Goal: Task Accomplishment & Management: Complete application form

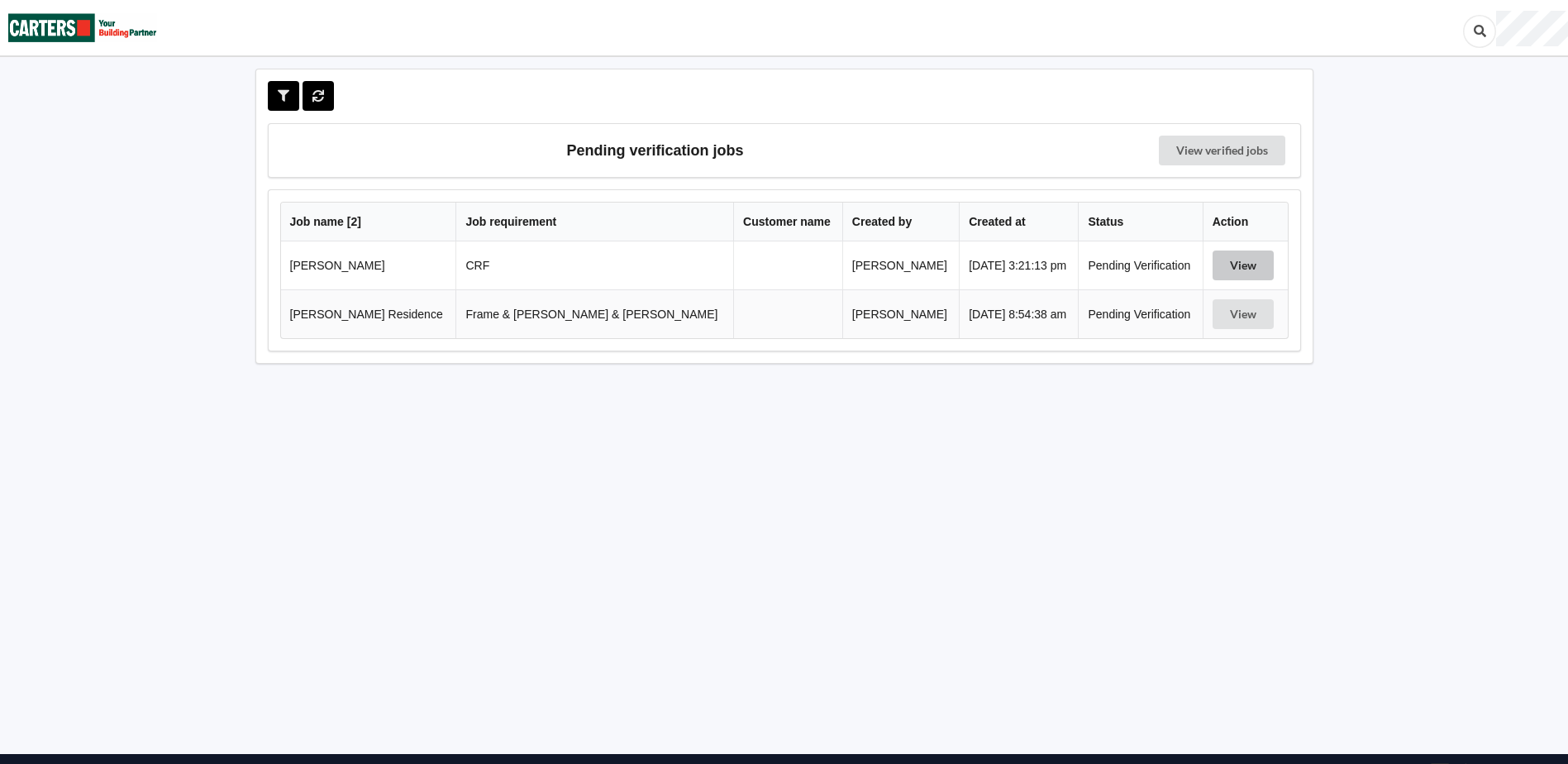
click at [1217, 267] on button "View" at bounding box center [1244, 265] width 61 height 30
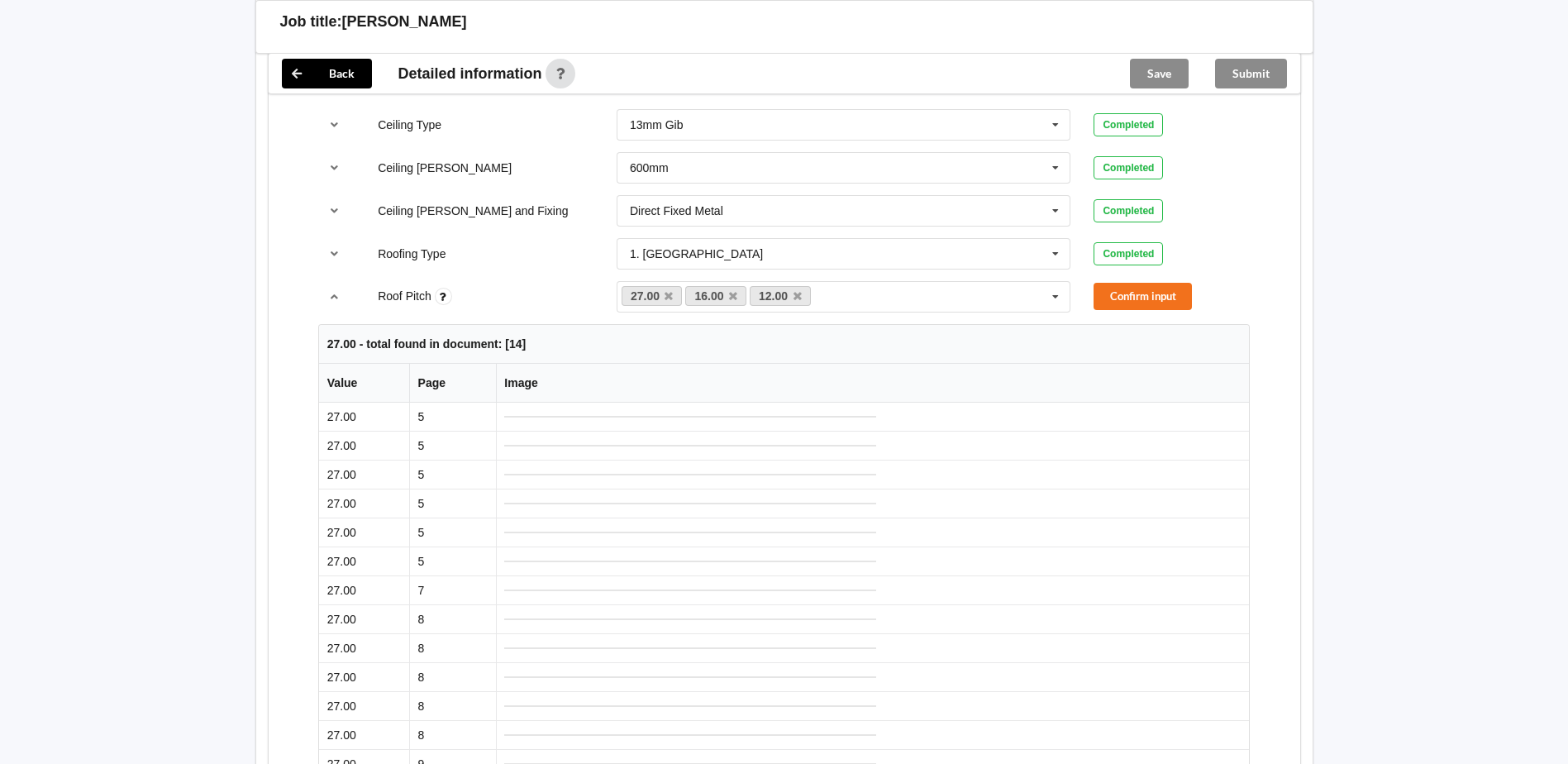
scroll to position [1075, 0]
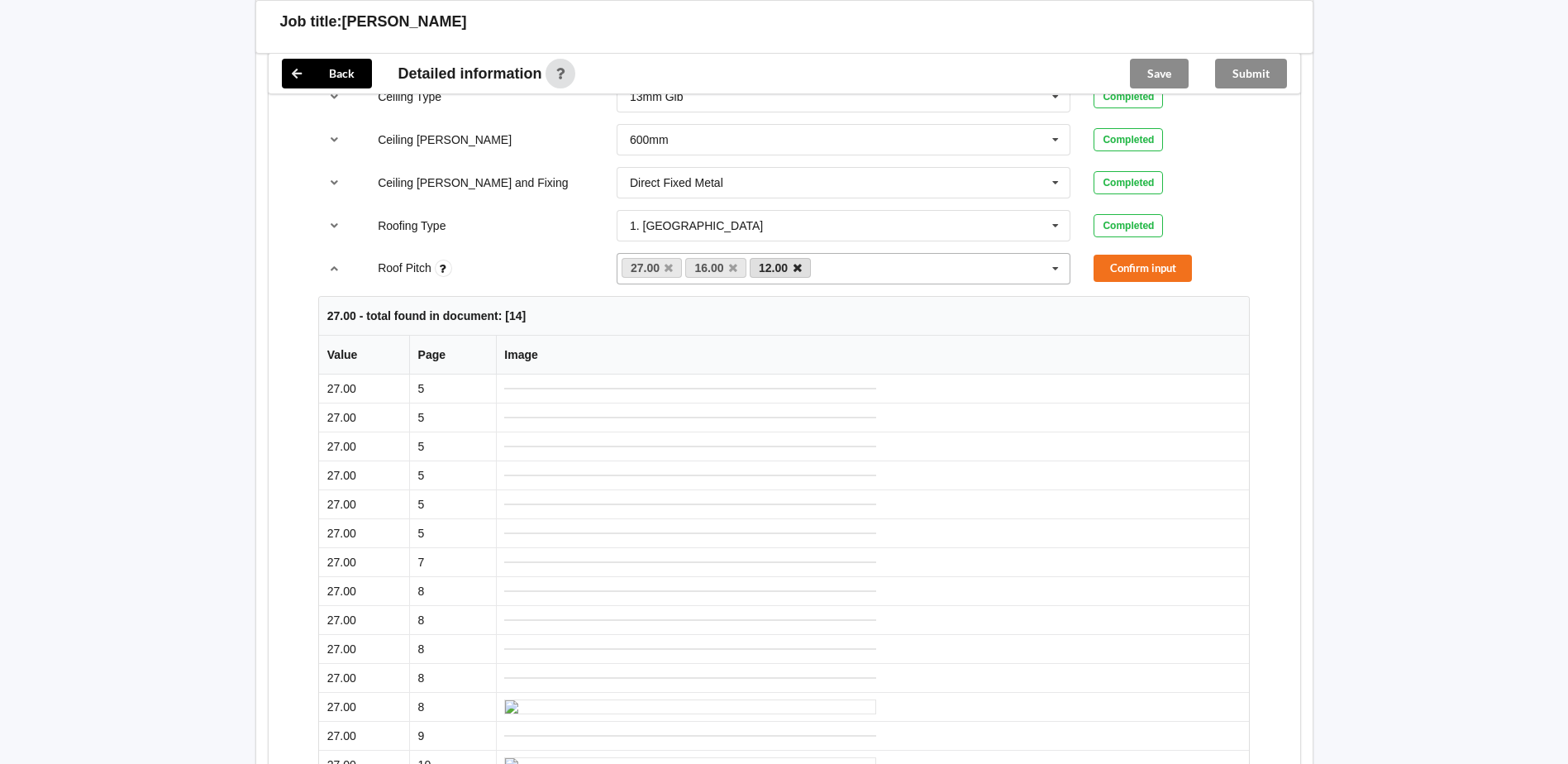
click at [797, 265] on icon at bounding box center [797, 269] width 8 height 11
click at [1156, 271] on button "Confirm input" at bounding box center [1142, 268] width 98 height 27
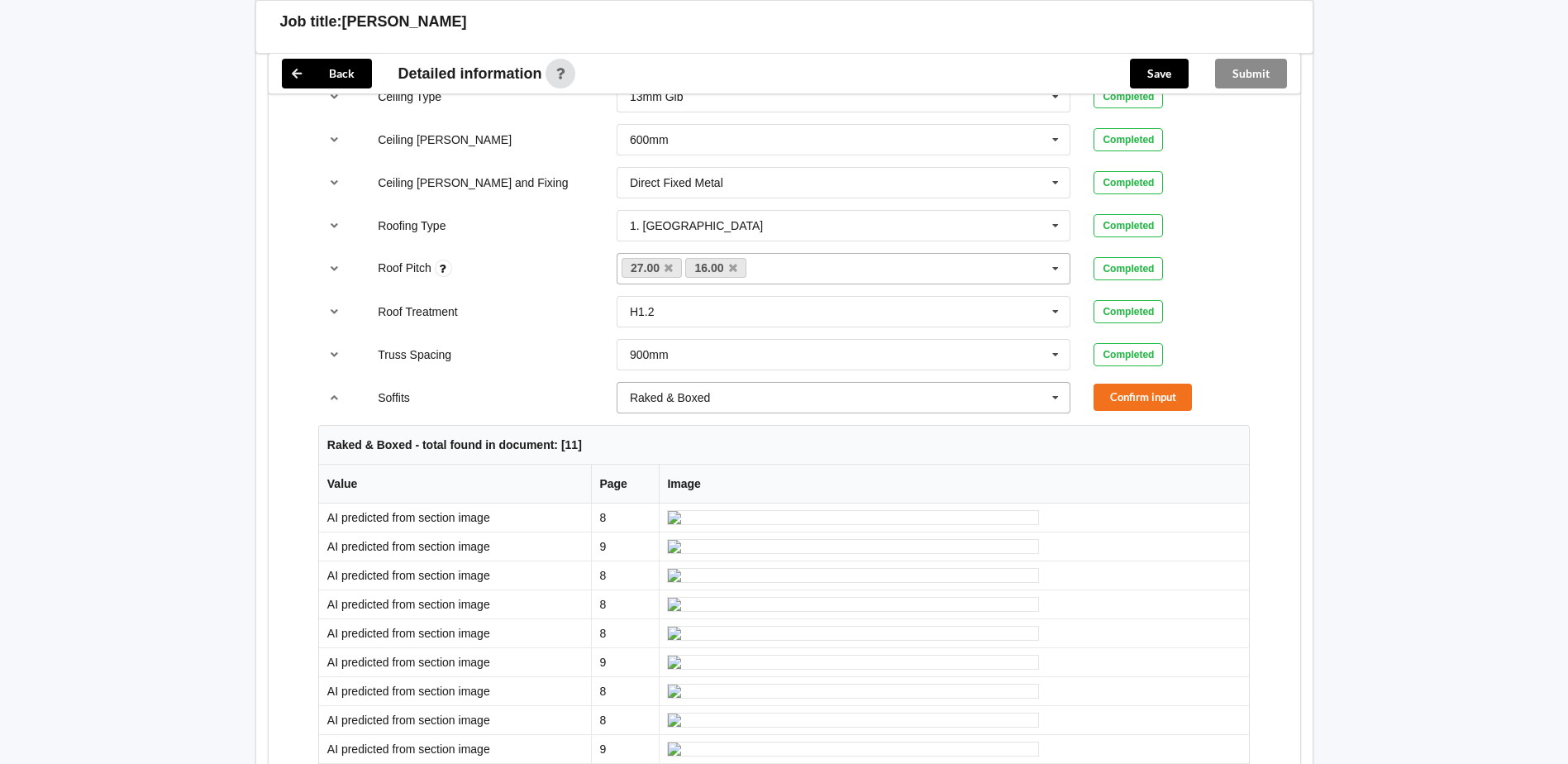
click at [1050, 398] on icon at bounding box center [1056, 398] width 25 height 31
click at [879, 424] on div "Boxed" at bounding box center [844, 428] width 453 height 31
click at [1116, 398] on button "Confirm input" at bounding box center [1142, 397] width 98 height 27
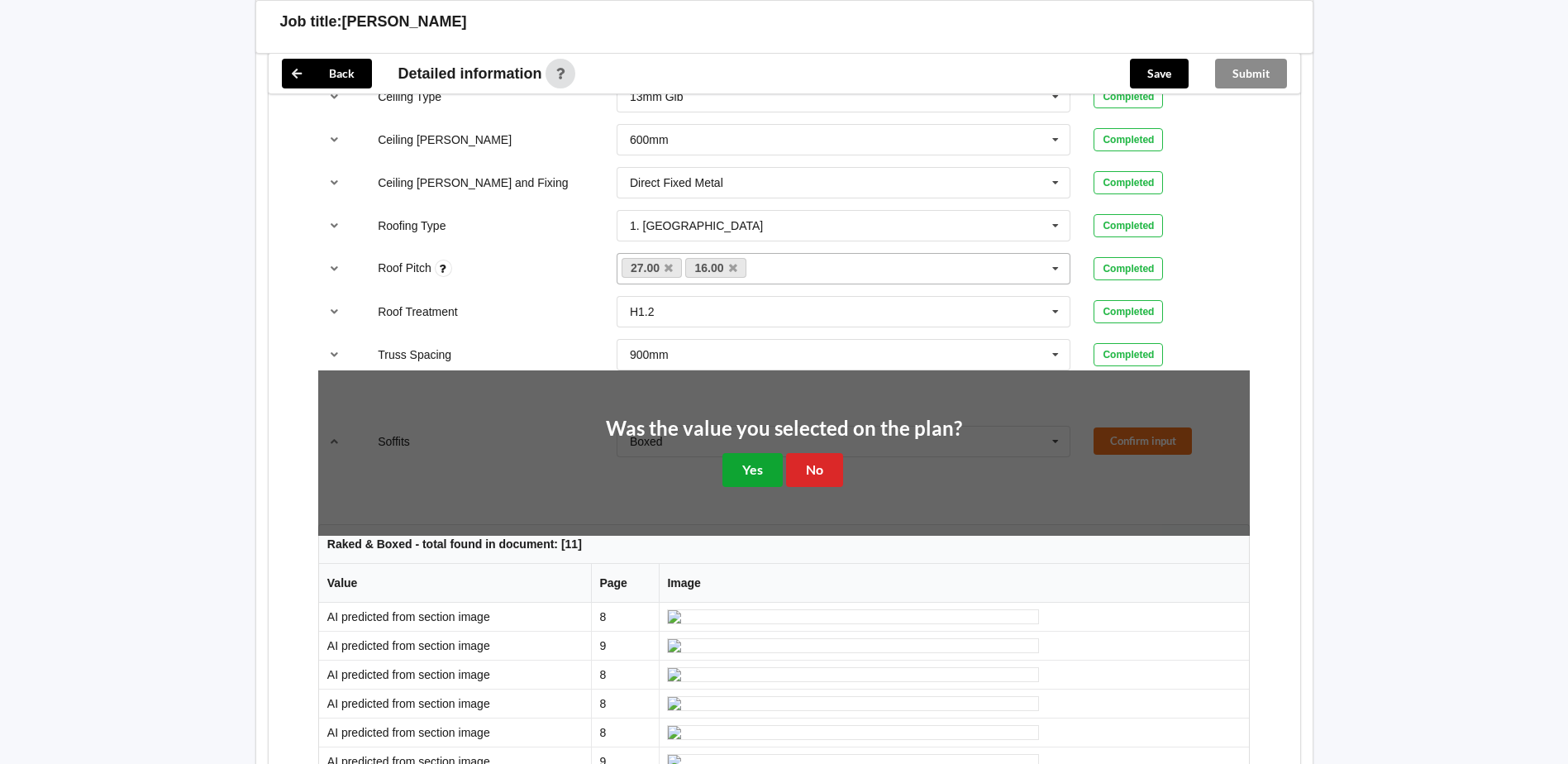
click at [756, 471] on button "Yes" at bounding box center [752, 470] width 60 height 34
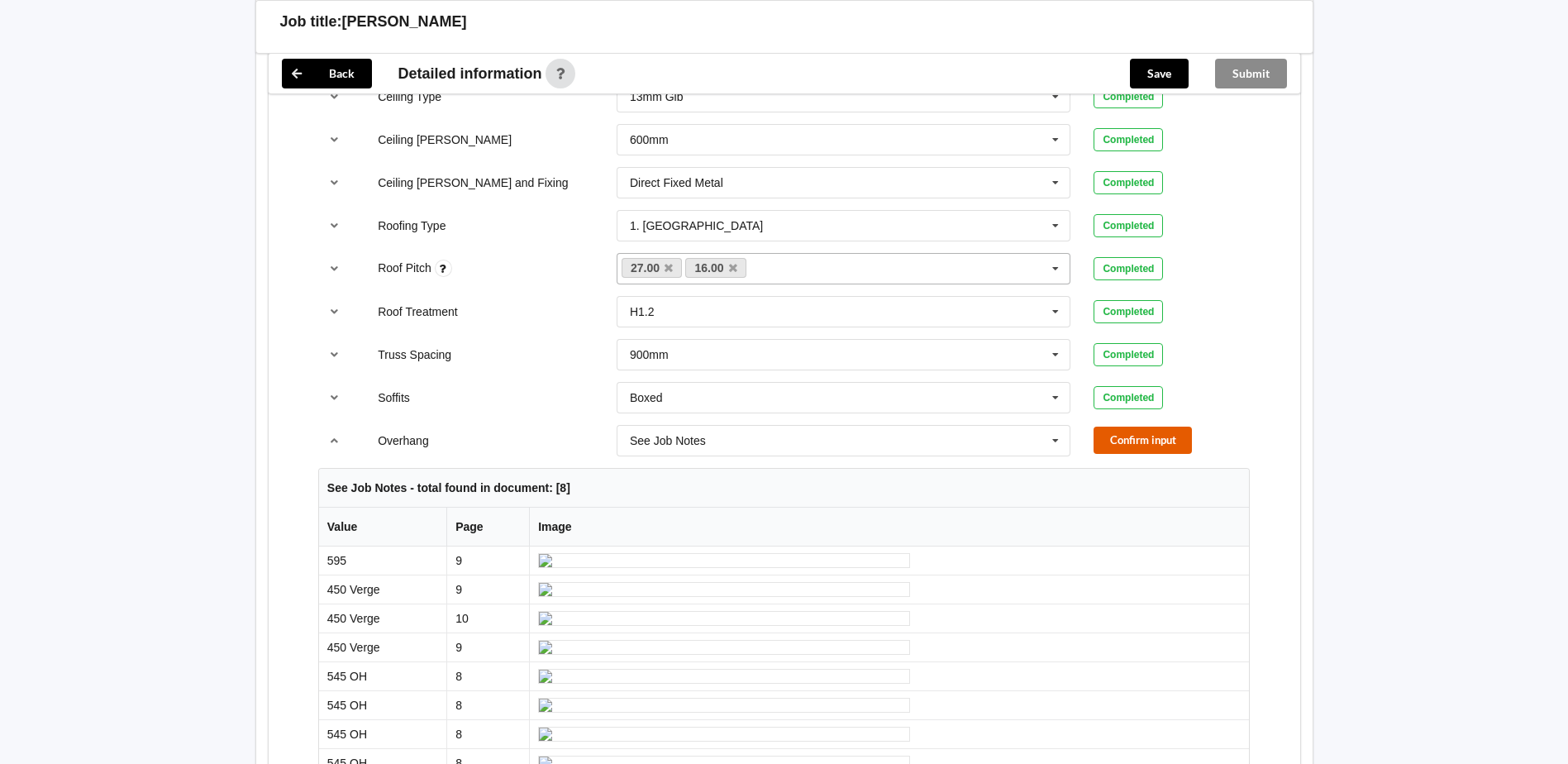
click at [1154, 438] on button "Confirm input" at bounding box center [1142, 440] width 98 height 27
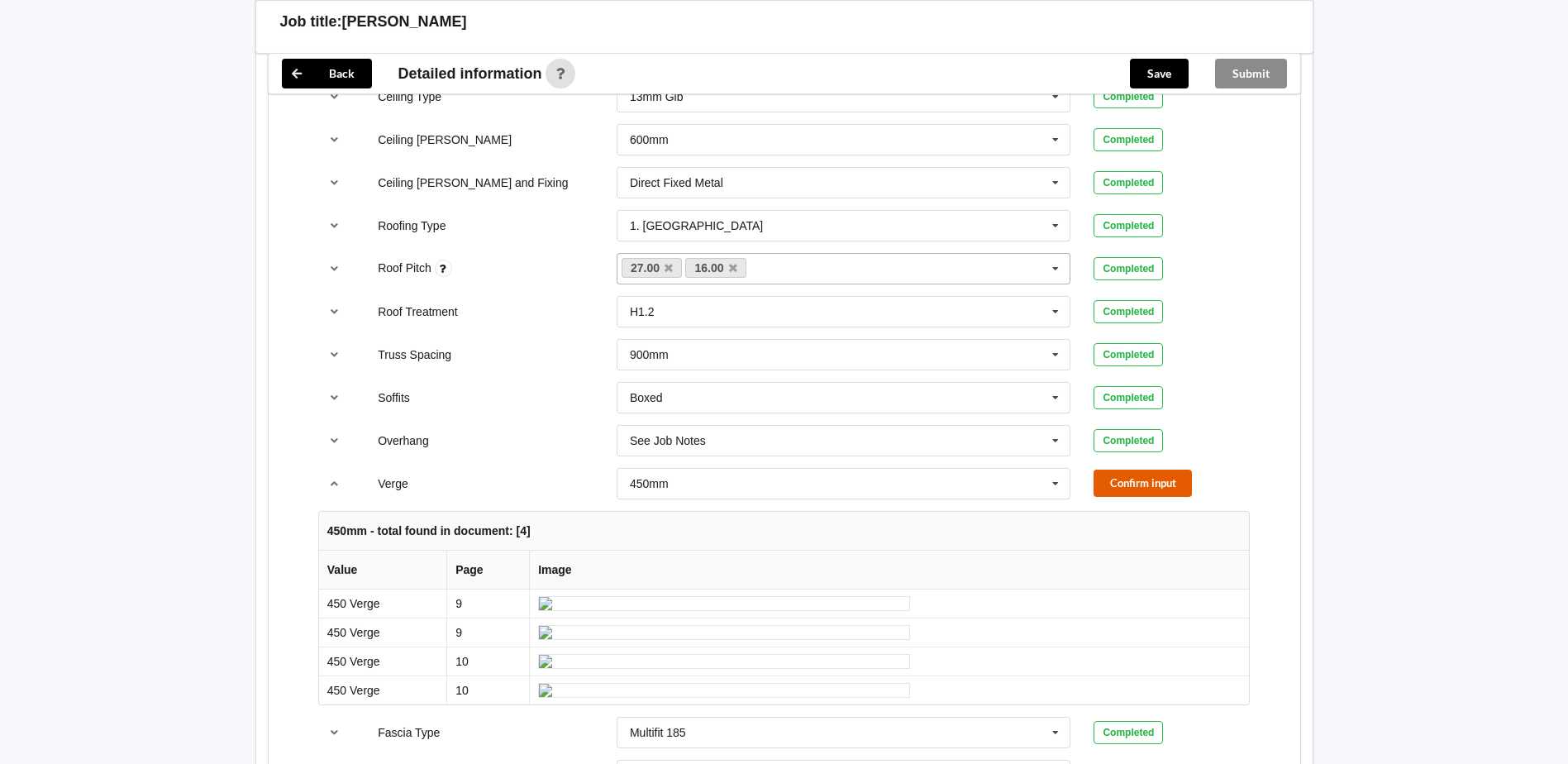
click at [1134, 484] on button "Confirm input" at bounding box center [1142, 484] width 98 height 27
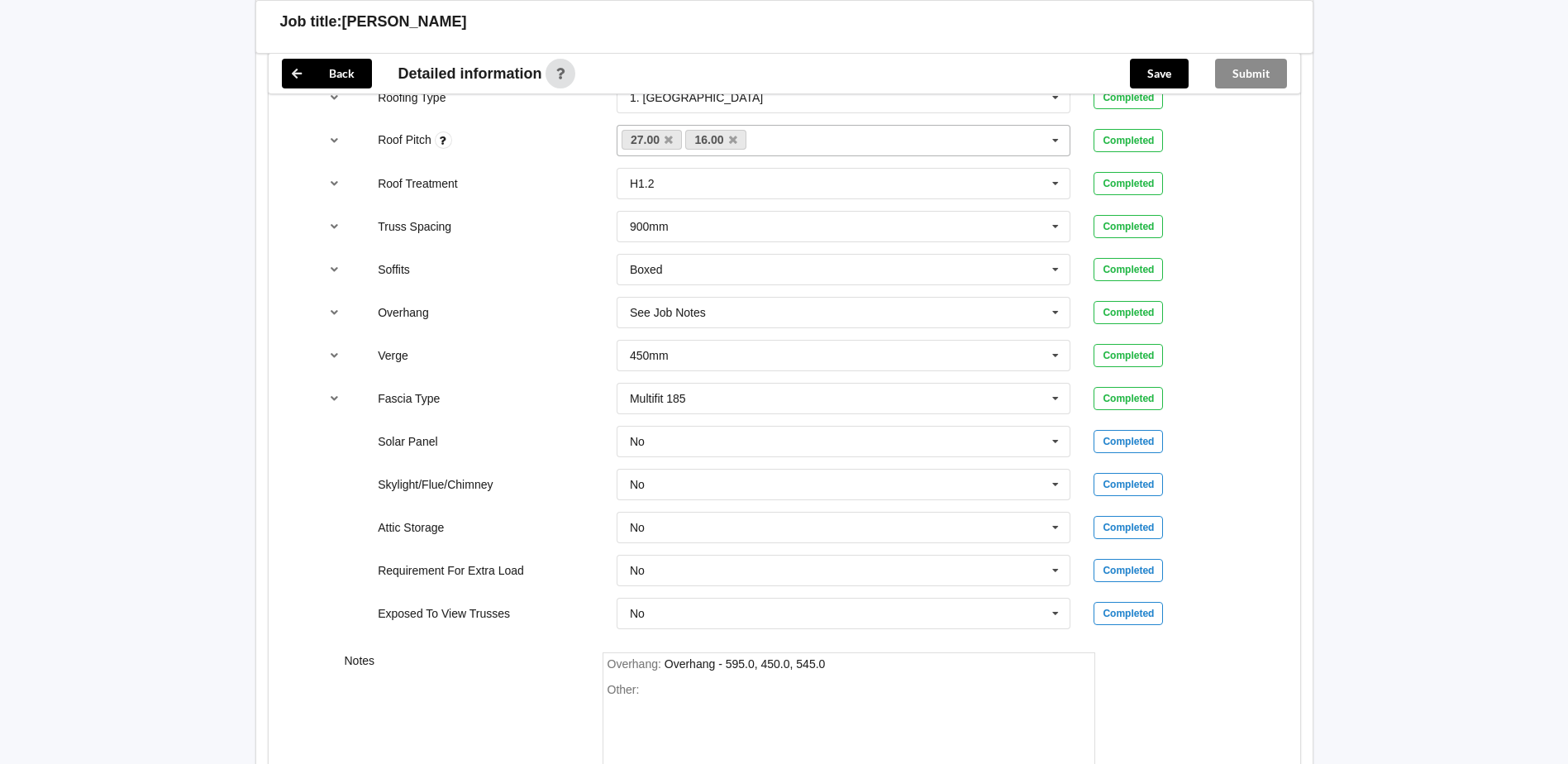
scroll to position [1362, 0]
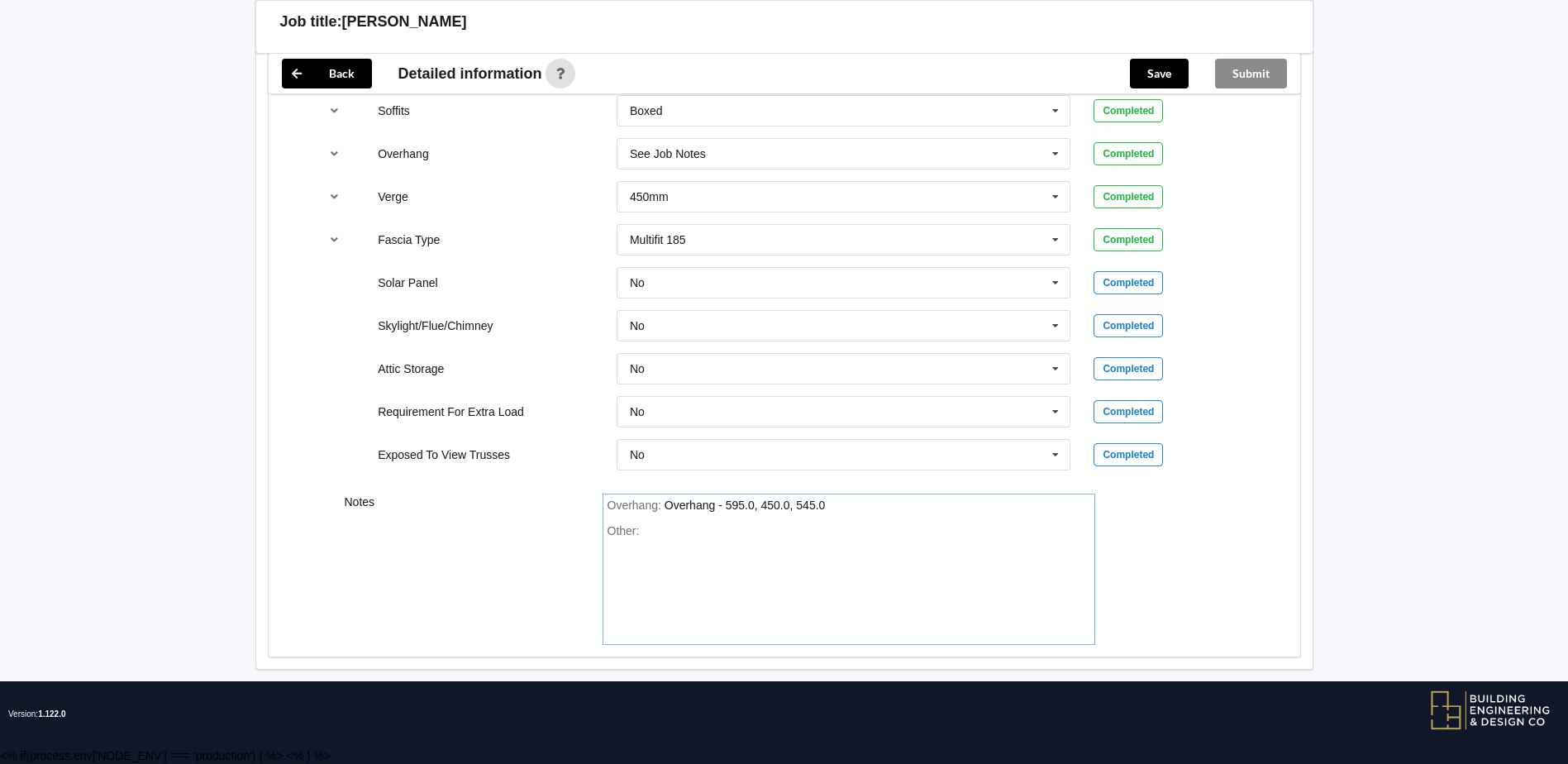
click at [839, 512] on div "Overhang : Overhang - 595.0, 450.0, 545.0" at bounding box center [848, 506] width 483 height 15
click at [781, 533] on div "Other:" at bounding box center [848, 582] width 483 height 116
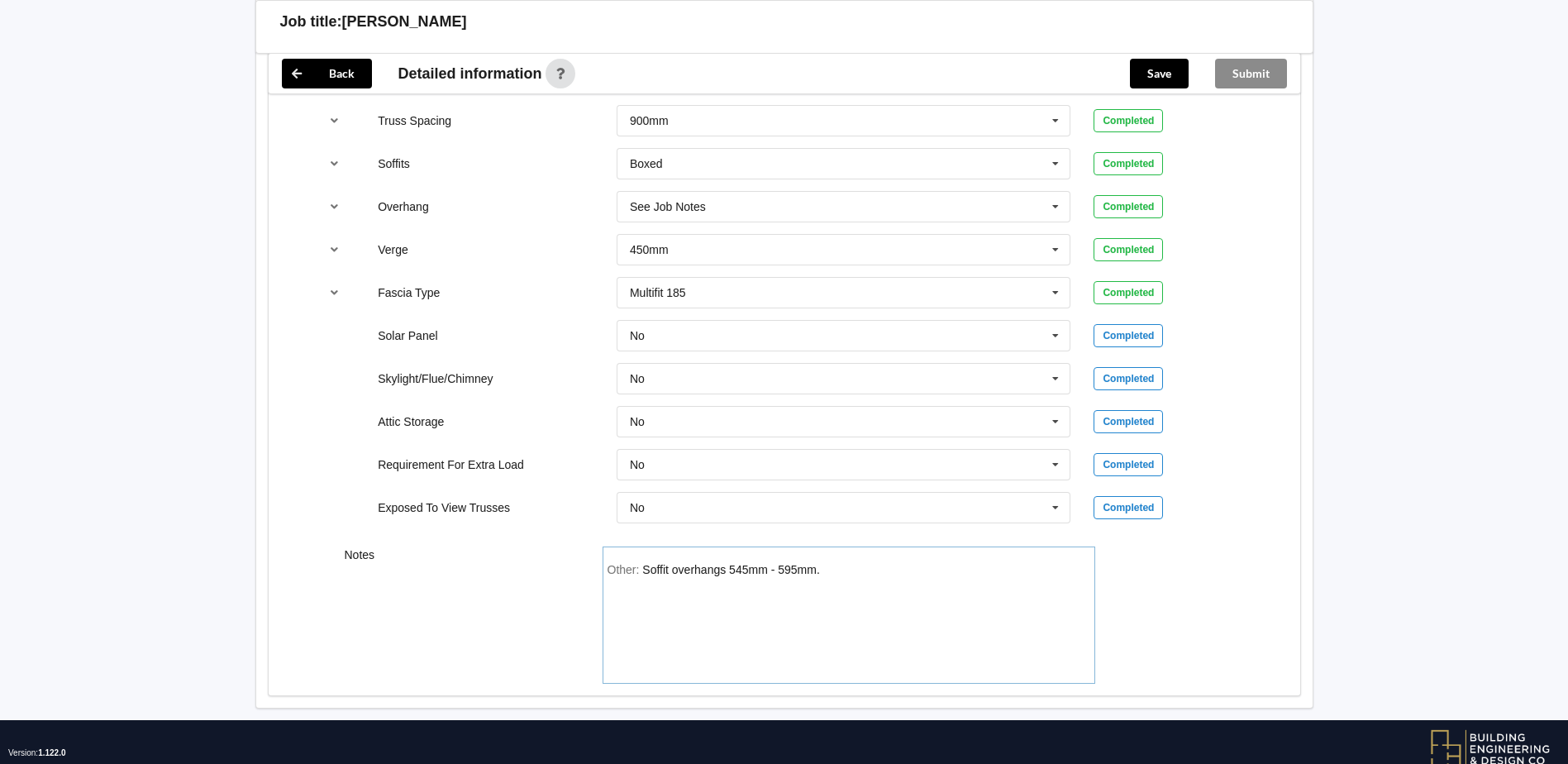
scroll to position [1348, 0]
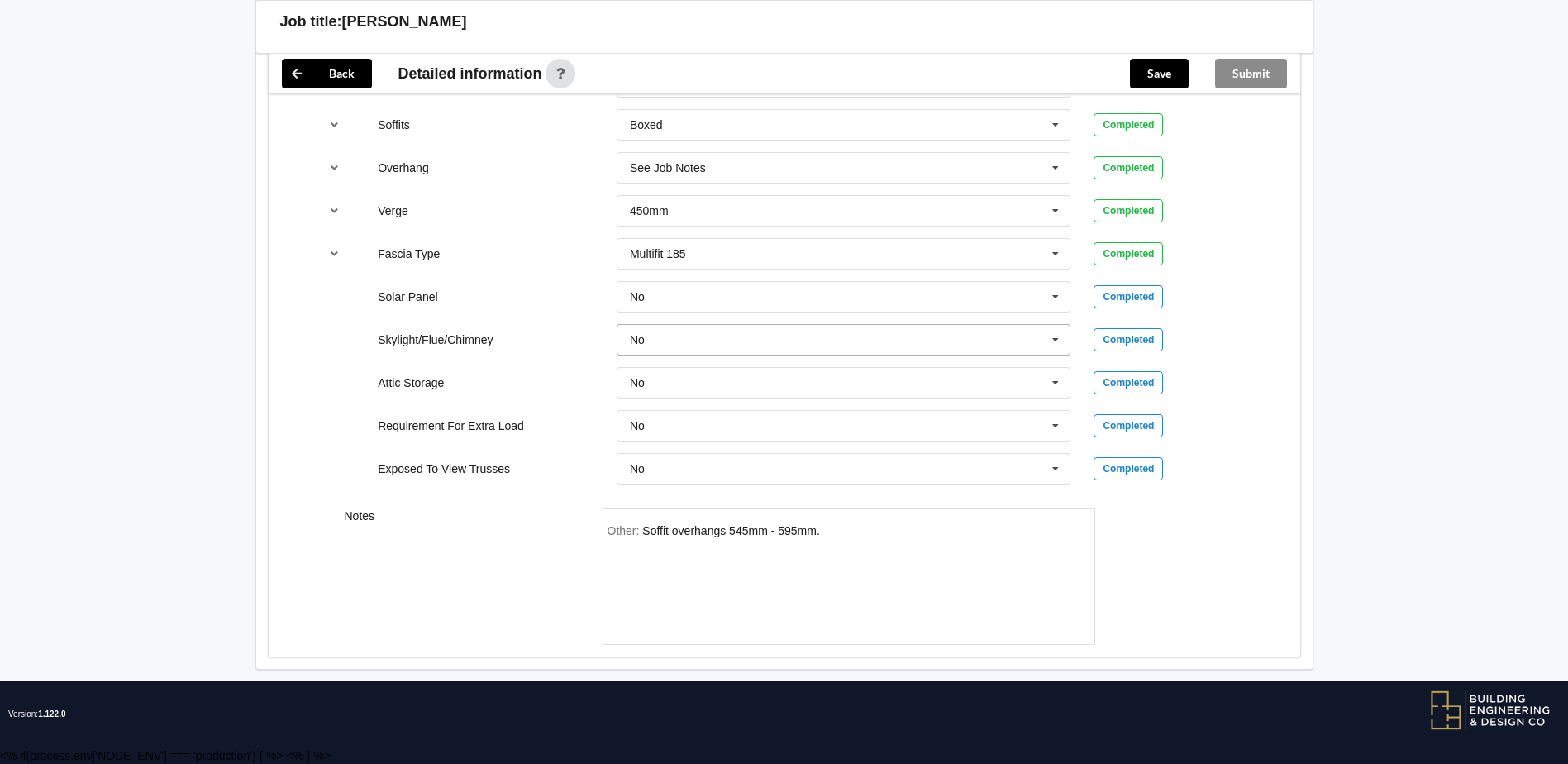
click at [1064, 342] on icon at bounding box center [1056, 341] width 25 height 31
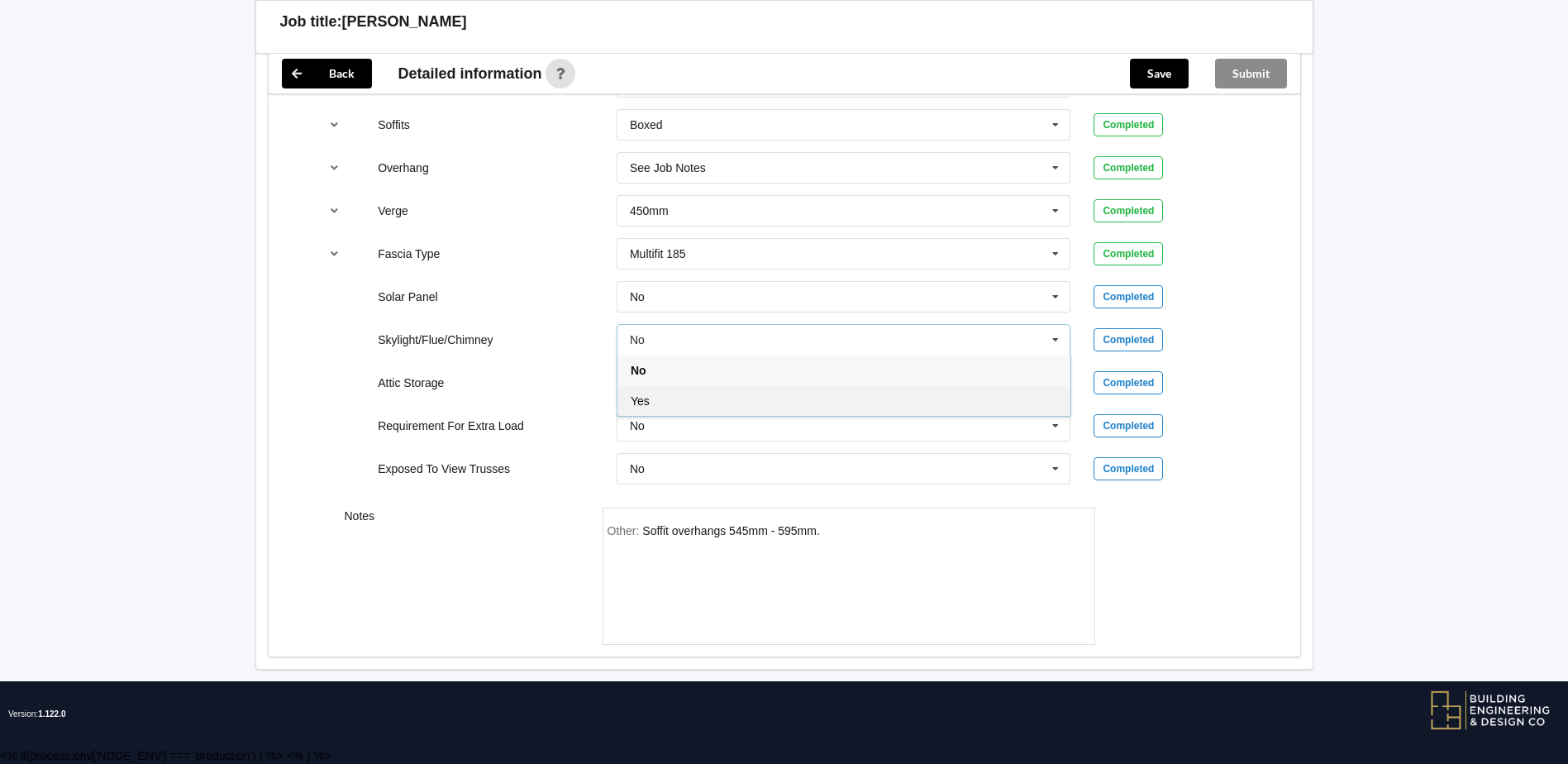
click at [919, 391] on div "Yes" at bounding box center [844, 401] width 453 height 31
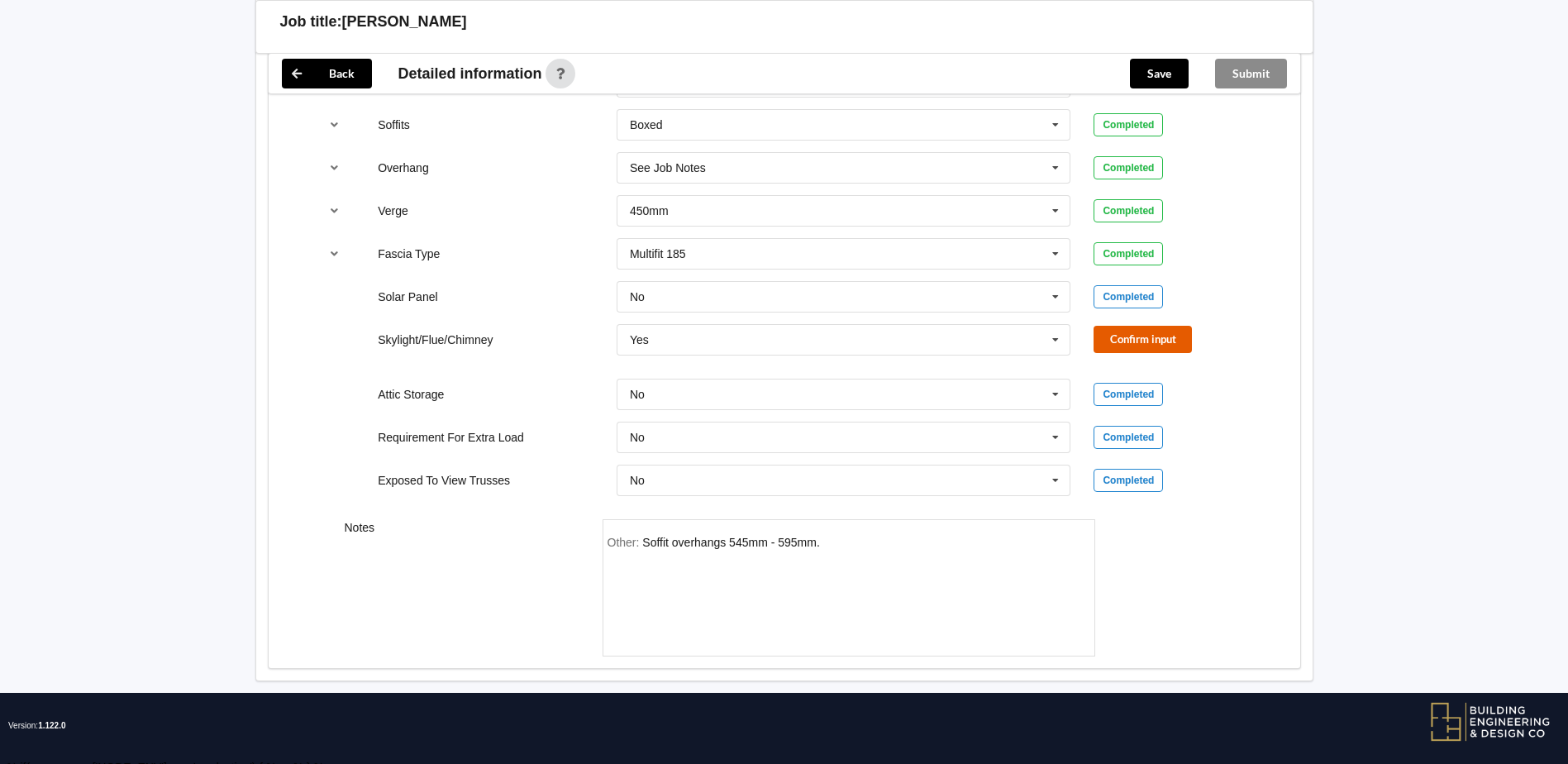
click at [1179, 333] on button "Confirm input" at bounding box center [1142, 340] width 98 height 27
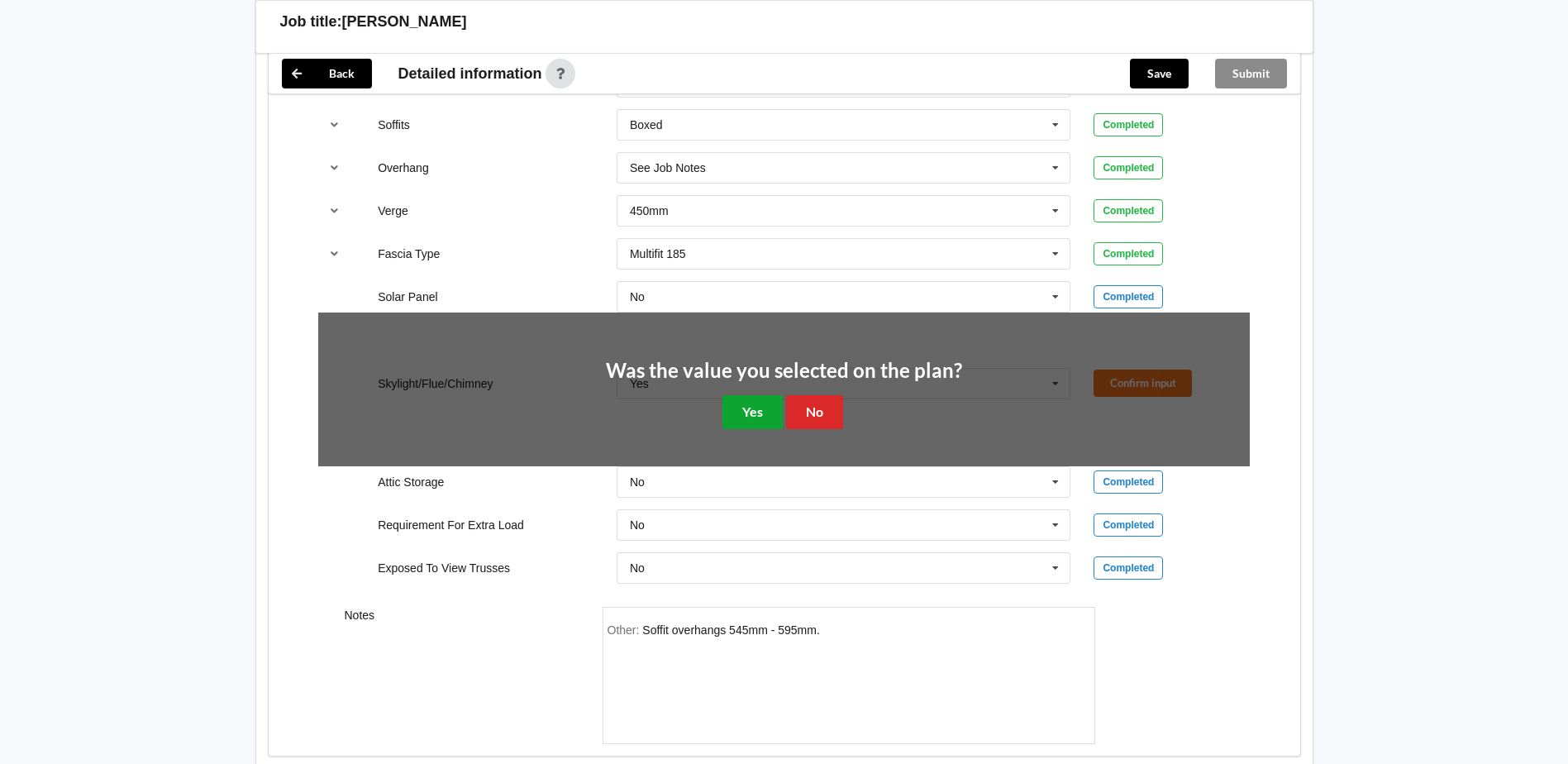
click at [767, 405] on button "Yes" at bounding box center [752, 413] width 60 height 34
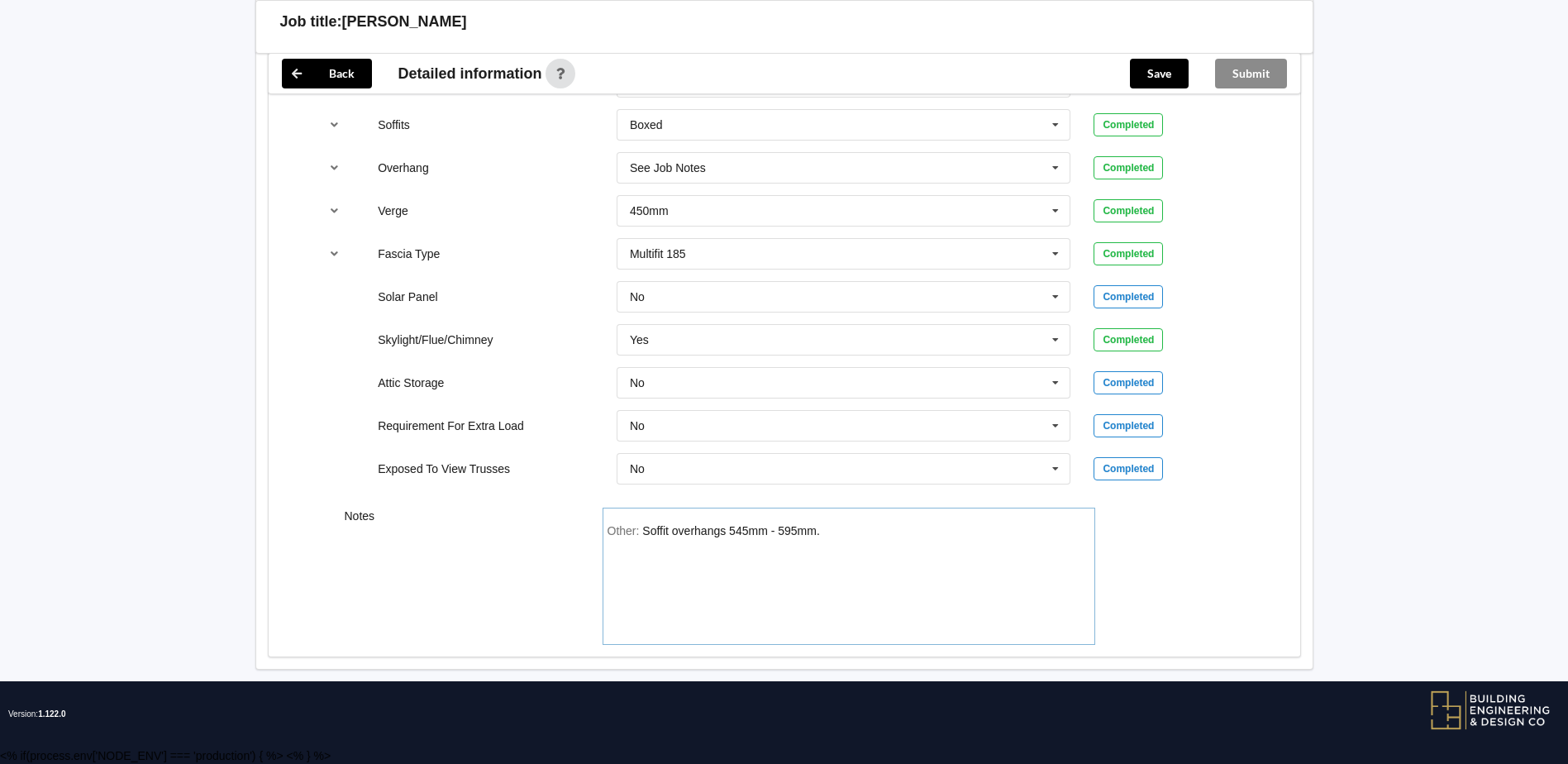
click at [847, 535] on div "Other: Soffit overhangs 545mm - 595mm." at bounding box center [848, 582] width 483 height 116
click at [1150, 64] on button "Save" at bounding box center [1159, 73] width 58 height 30
click at [1251, 73] on button "Submit" at bounding box center [1252, 73] width 72 height 30
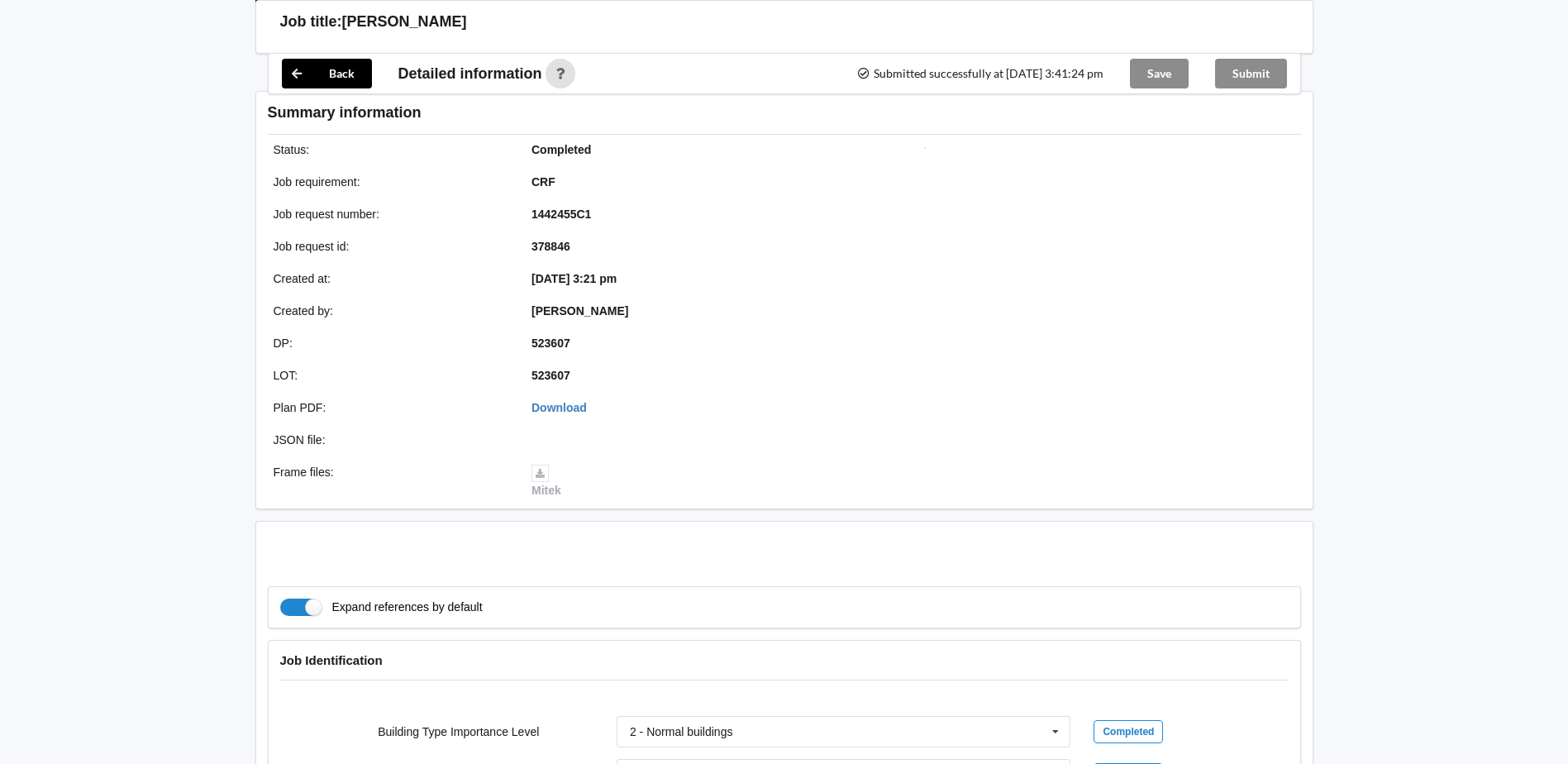
scroll to position [1272, 0]
